Goal: Task Accomplishment & Management: Manage account settings

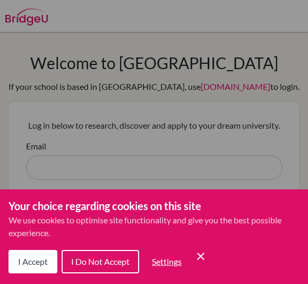
click at [30, 258] on span "I Accept" at bounding box center [33, 261] width 30 height 10
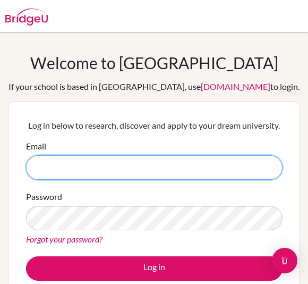
click at [73, 158] on input "Email" at bounding box center [154, 167] width 257 height 24
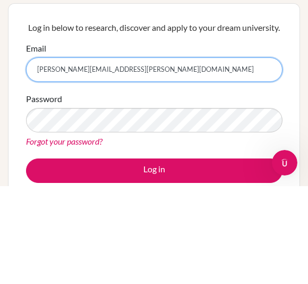
type input "[PERSON_NAME][EMAIL_ADDRESS][PERSON_NAME][DOMAIN_NAME]"
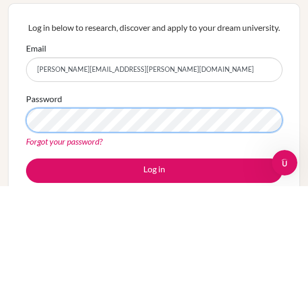
click at [154, 256] on button "Log in" at bounding box center [154, 268] width 257 height 24
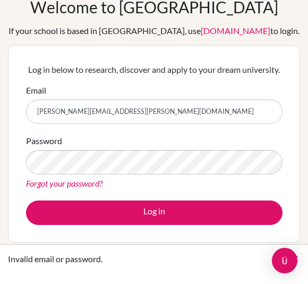
scroll to position [51, 0]
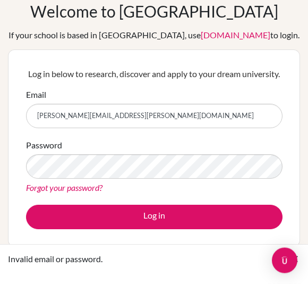
click at [148, 122] on input "[PERSON_NAME][EMAIL_ADDRESS][PERSON_NAME][DOMAIN_NAME]" at bounding box center [154, 116] width 257 height 24
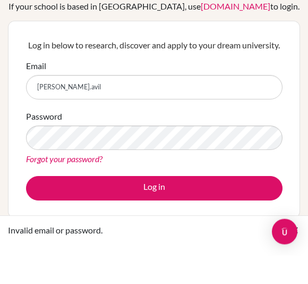
type input "[PERSON_NAME].avi"
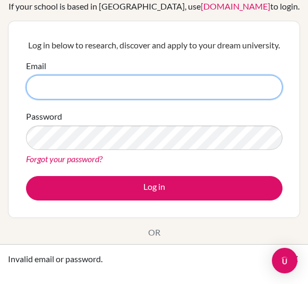
type input "luisa.avila.bdoya04112007@gmail.com"
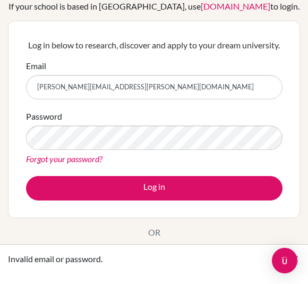
click at [254, 192] on button "Log in" at bounding box center [154, 188] width 257 height 24
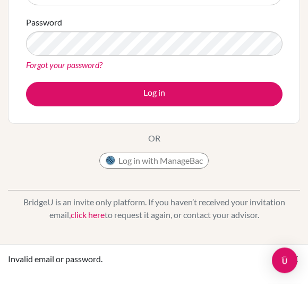
scroll to position [174, 0]
click at [186, 164] on button "Log in with ManageBac" at bounding box center [153, 161] width 109 height 16
